Goal: Transaction & Acquisition: Purchase product/service

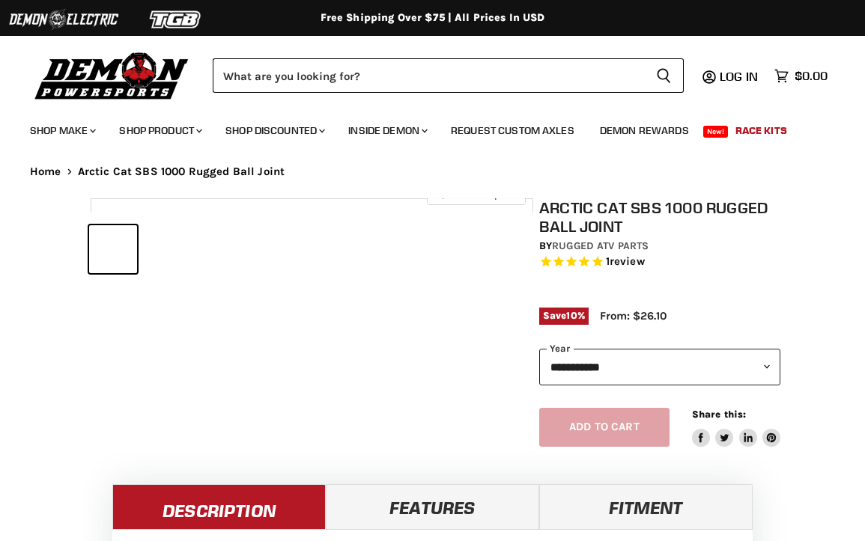
select select "******"
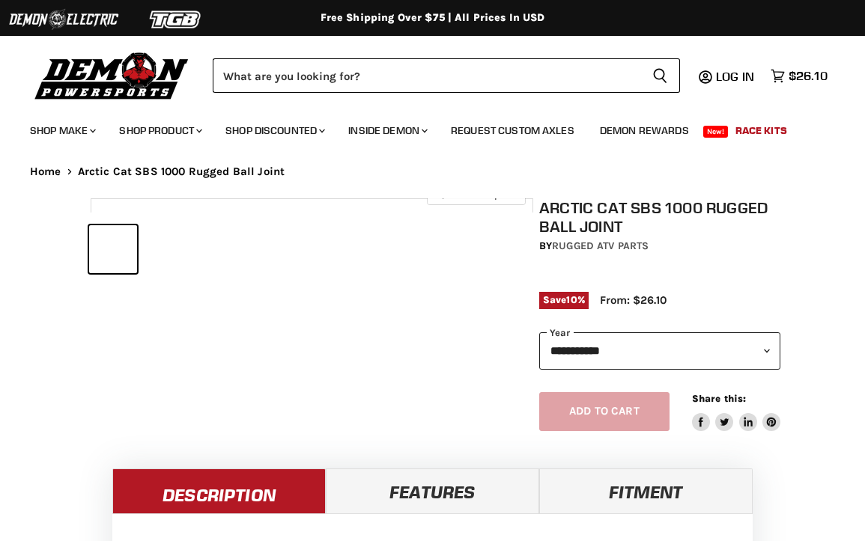
select select "******"
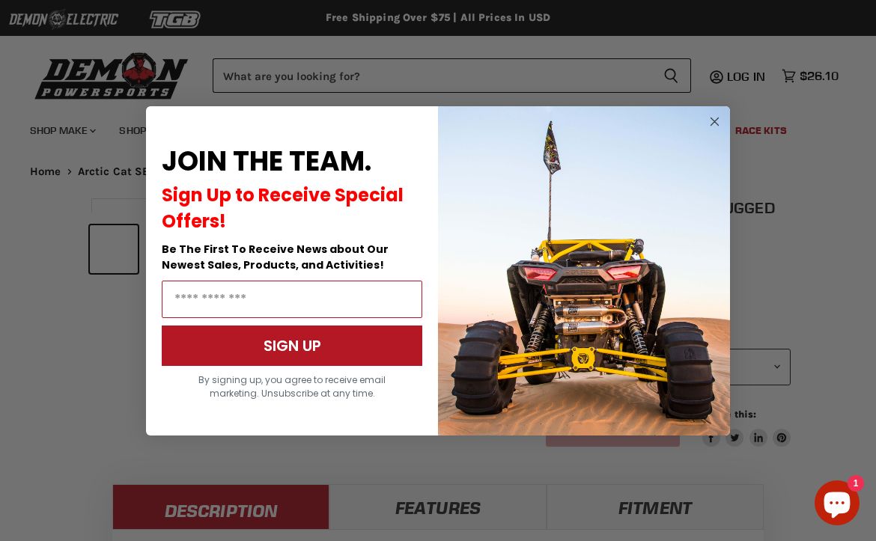
select select "******"
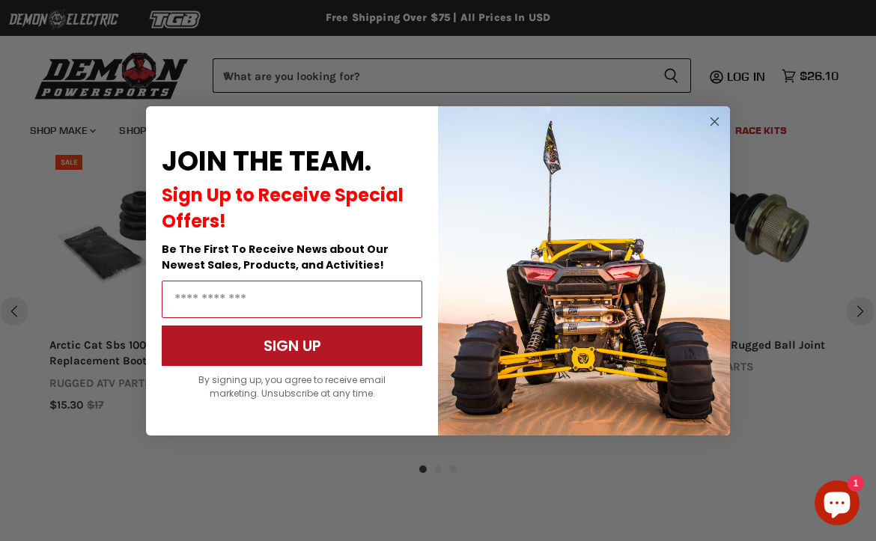
scroll to position [1407, 0]
